Goal: Task Accomplishment & Management: Use online tool/utility

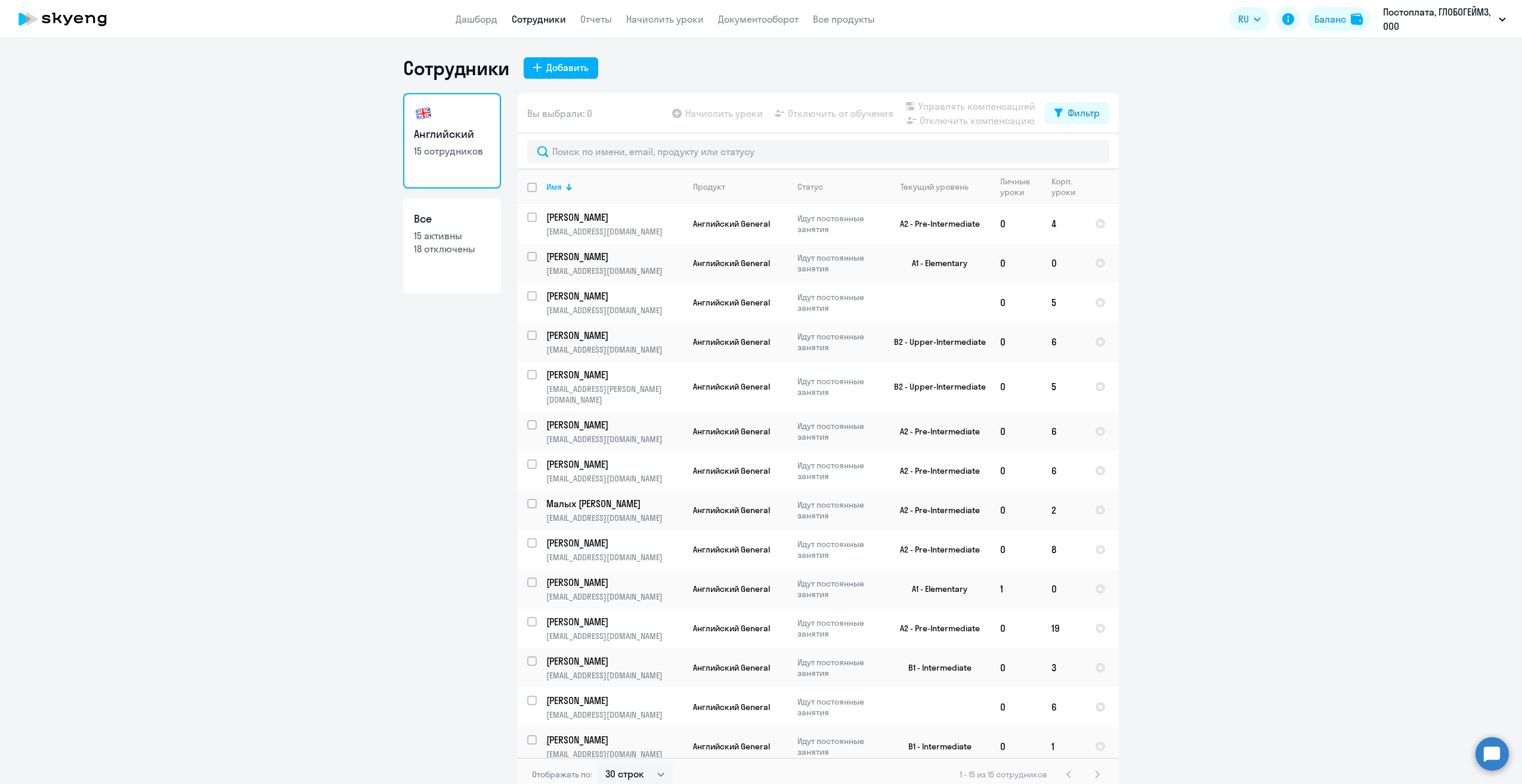
select select "30"
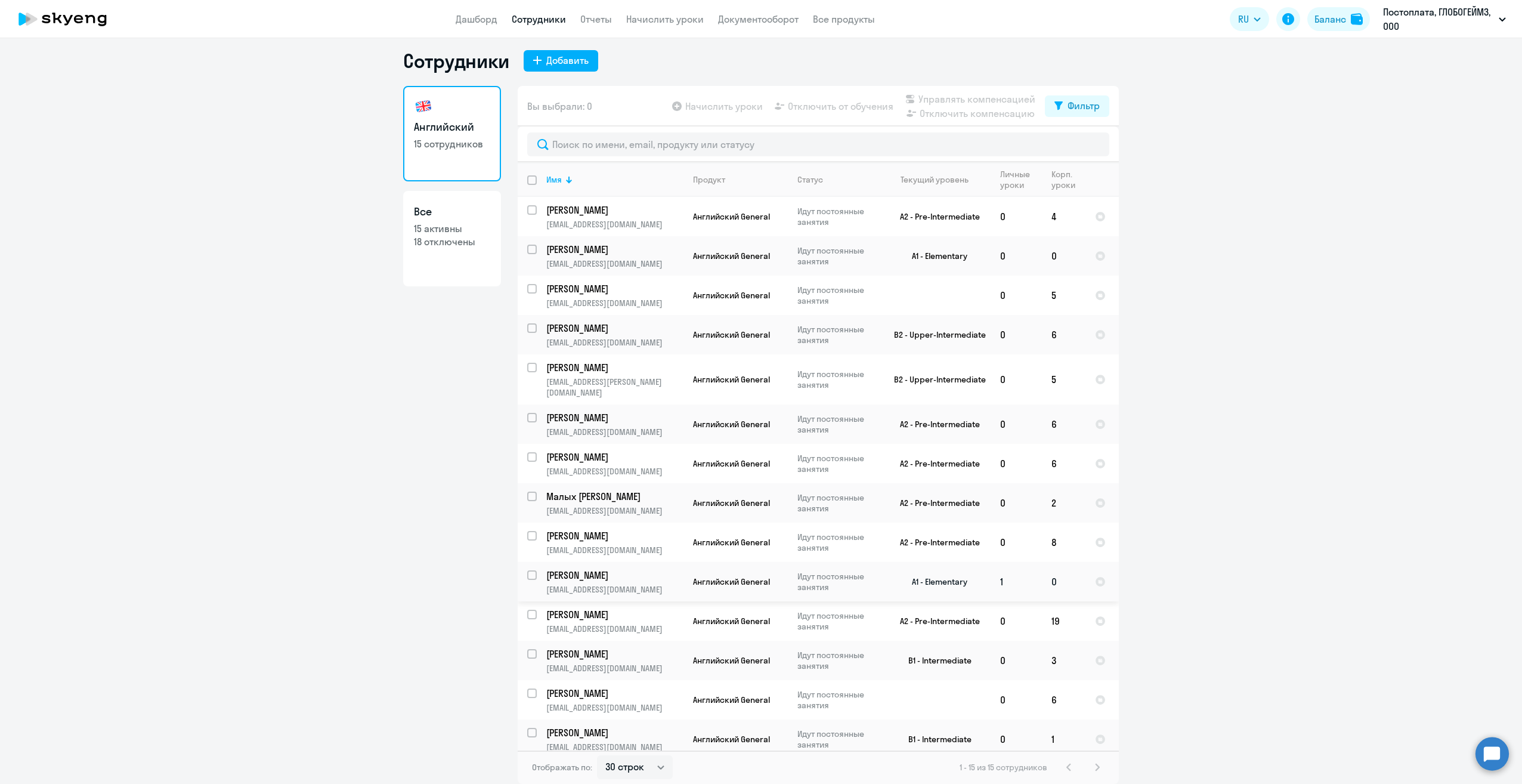
click at [527, 570] on input "select row 38395892" at bounding box center [539, 582] width 24 height 24
checkbox input "true"
click at [527, 492] on input "select row 38587237" at bounding box center [539, 503] width 24 height 24
checkbox input "true"
click at [733, 105] on span "Начислить уроки" at bounding box center [724, 106] width 78 height 14
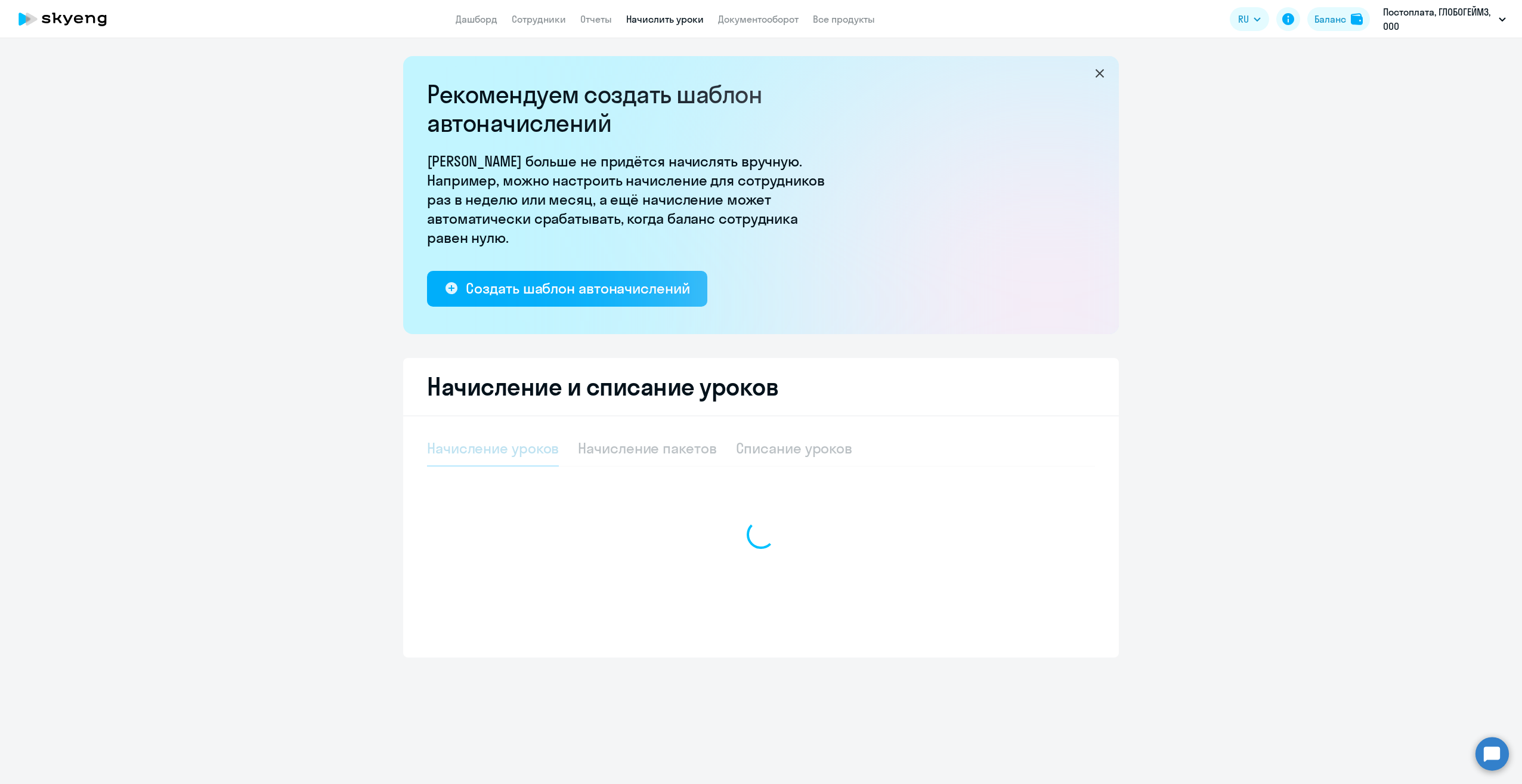
select select "10"
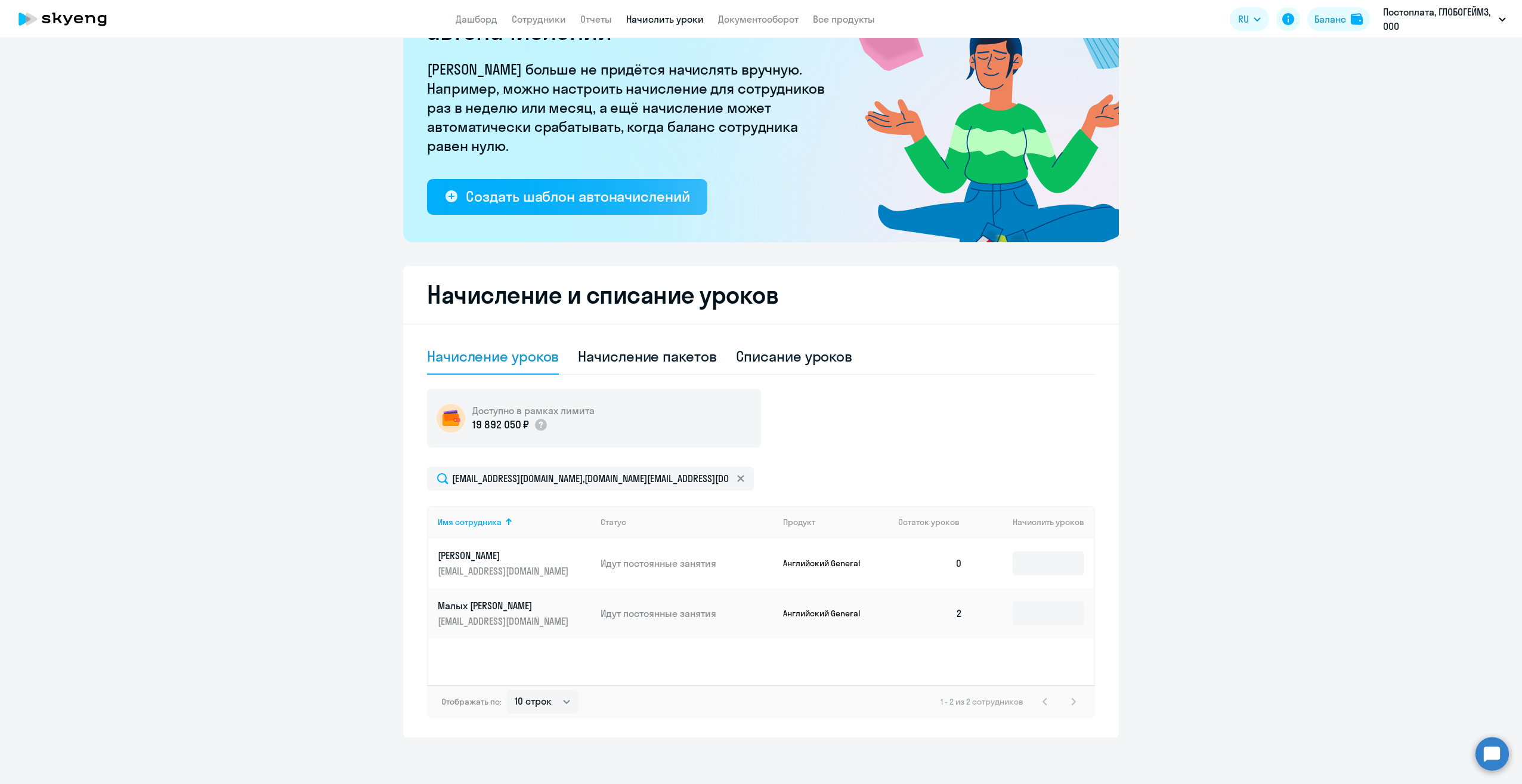
scroll to position [93, 0]
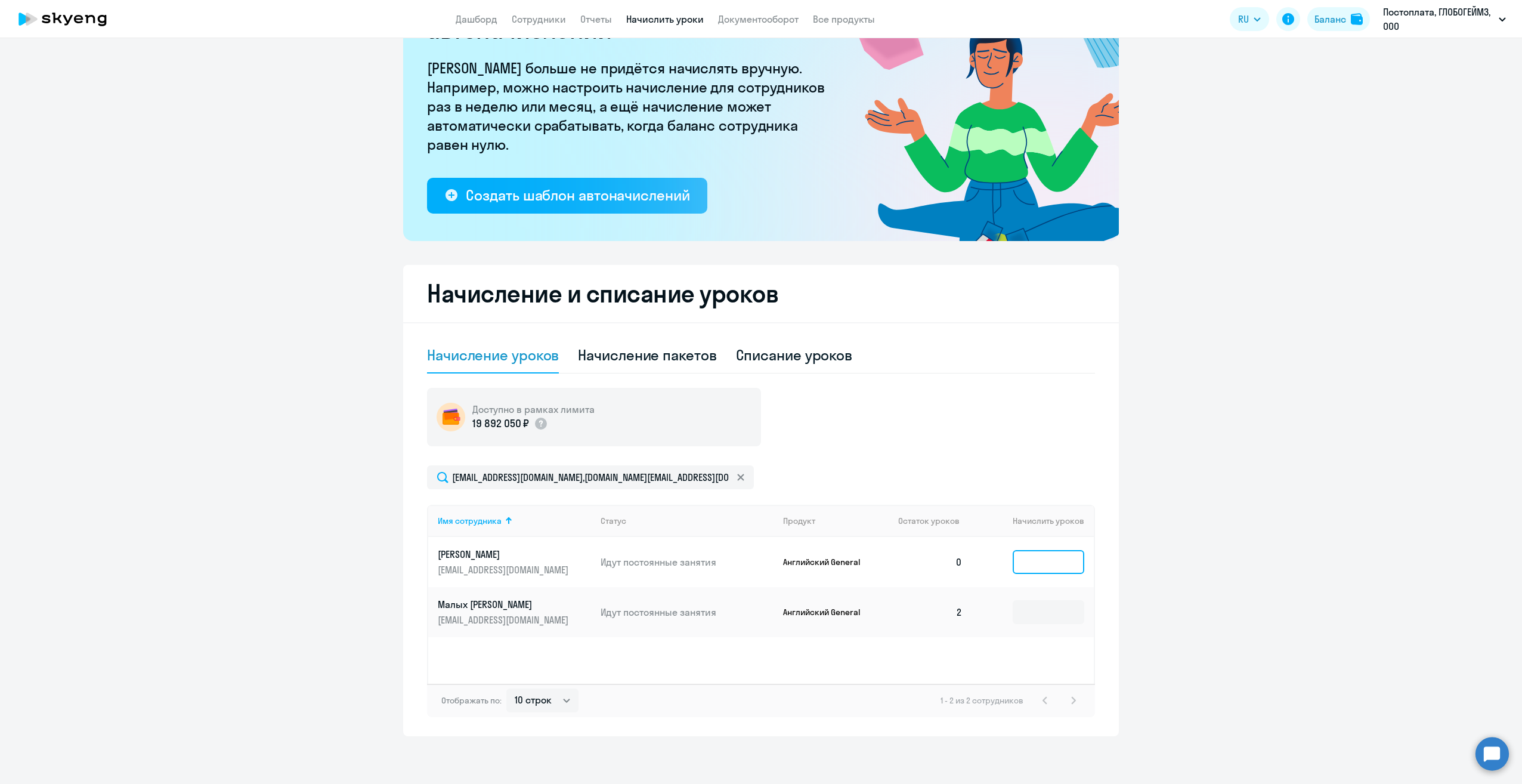
click at [1032, 555] on input at bounding box center [1049, 562] width 72 height 24
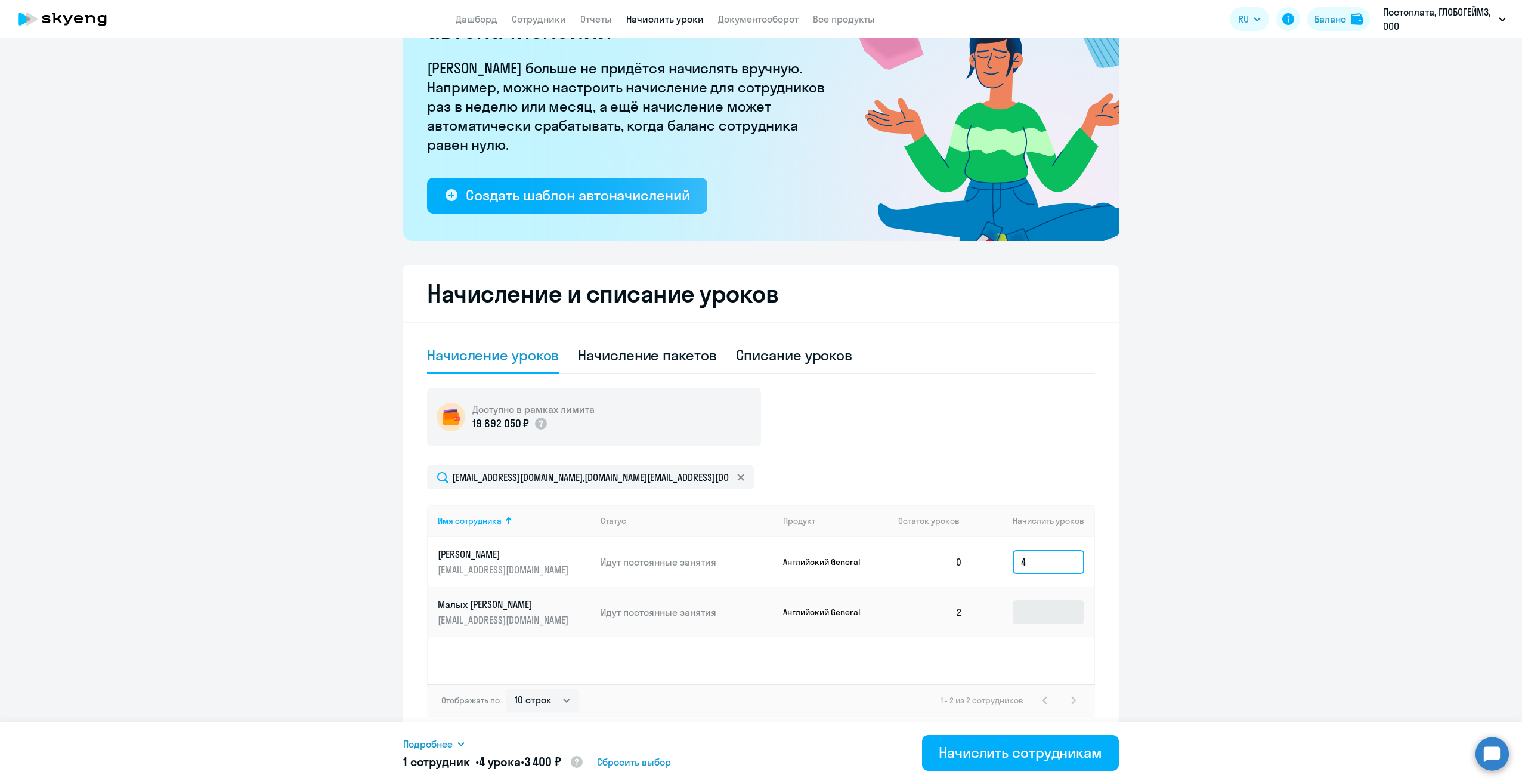
type input "4"
click at [1019, 611] on input at bounding box center [1049, 612] width 72 height 24
type input "4"
click at [970, 756] on div "Начислить сотрудникам" at bounding box center [1021, 752] width 163 height 19
